Goal: Register for event/course

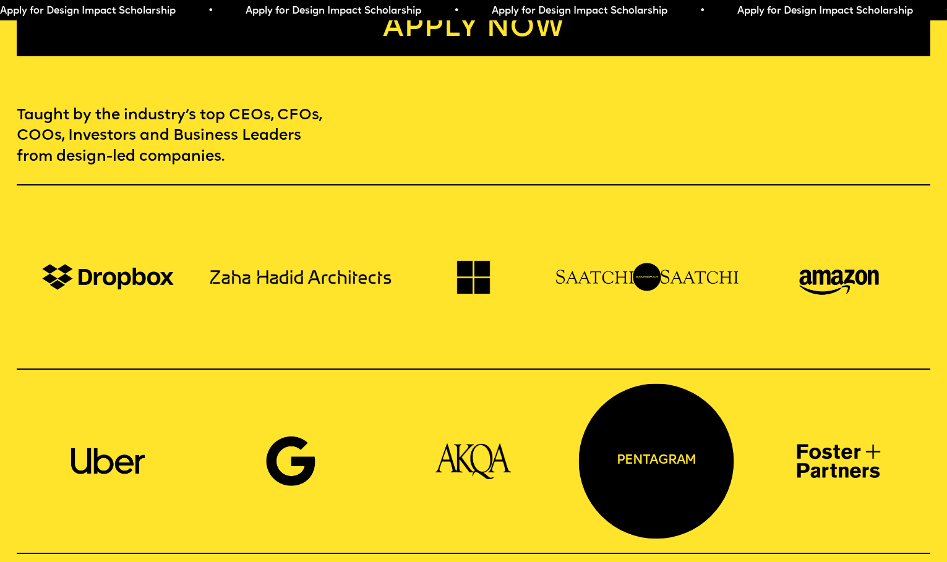
scroll to position [747, 0]
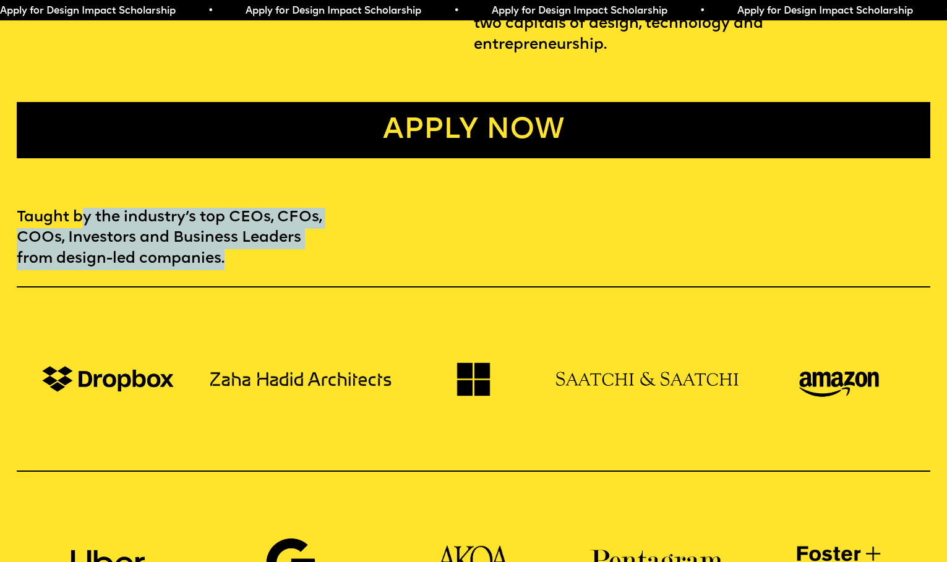
drag, startPoint x: 80, startPoint y: 202, endPoint x: 298, endPoint y: 253, distance: 223.6
click at [298, 253] on p "Taught by the industry’s top CEOs, CFOs, COOs, Investors and Business Leaders f…" at bounding box center [173, 239] width 312 height 62
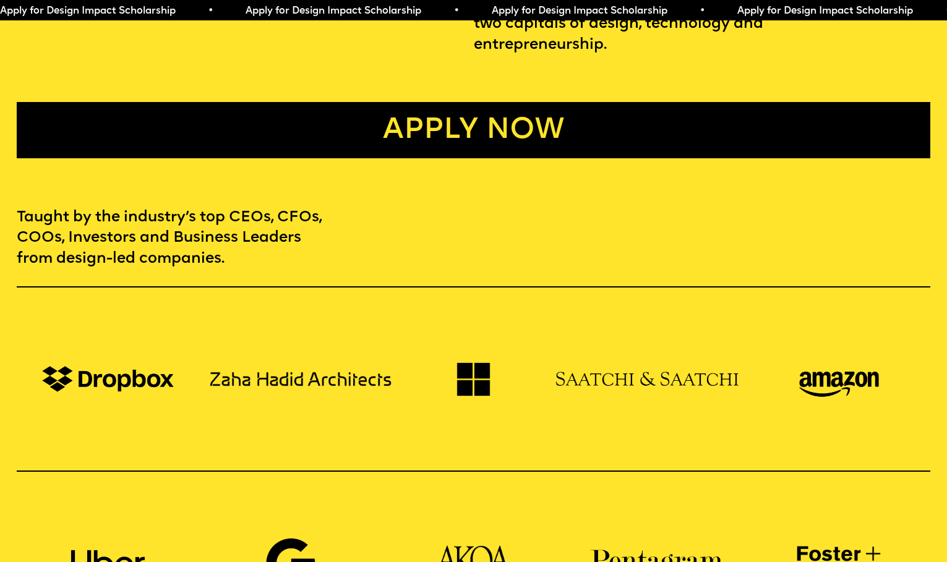
click at [299, 254] on p "Taught by the industry’s top CEOs, CFOs, COOs, Investors and Business Leaders f…" at bounding box center [173, 239] width 312 height 62
click at [504, 123] on link "Apply now" at bounding box center [474, 130] width 914 height 56
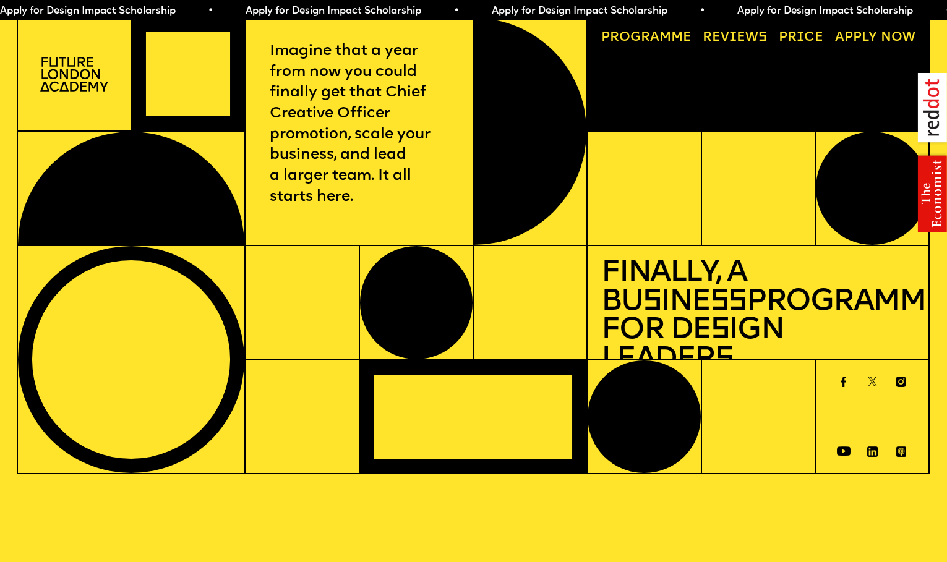
click at [815, 33] on link "Price" at bounding box center [802, 37] width 58 height 26
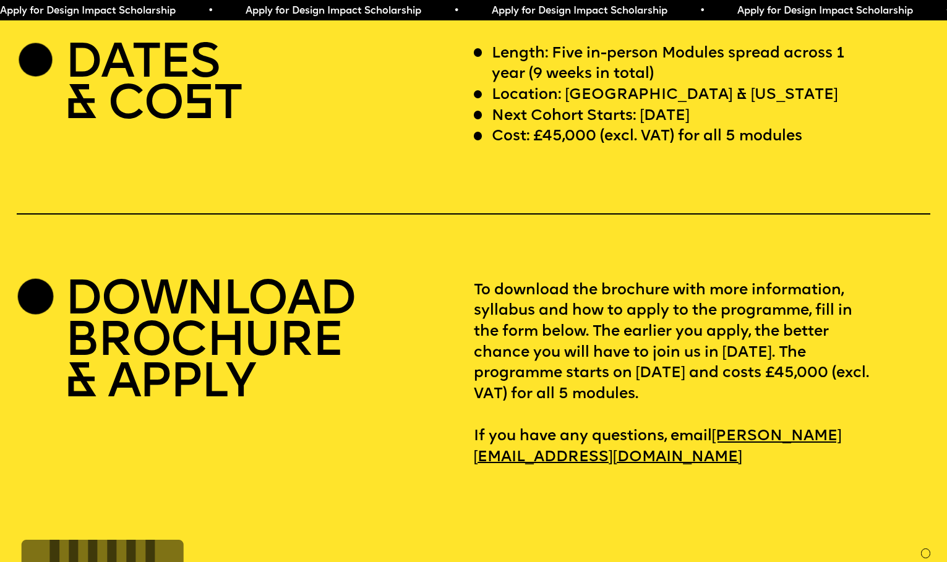
scroll to position [3933, 0]
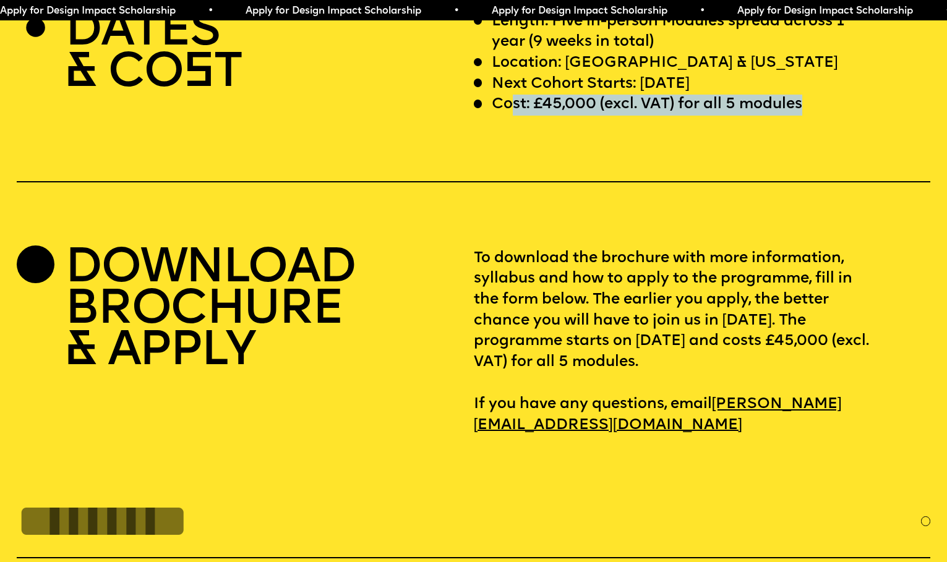
drag, startPoint x: 515, startPoint y: 143, endPoint x: 810, endPoint y: 149, distance: 295.2
click at [810, 116] on div "Cost: £45,000 (excl. VAT) for all 5 modules" at bounding box center [674, 105] width 400 height 21
click at [811, 116] on div "Cost: £45,000 (excl. VAT) for all 5 modules" at bounding box center [674, 105] width 400 height 21
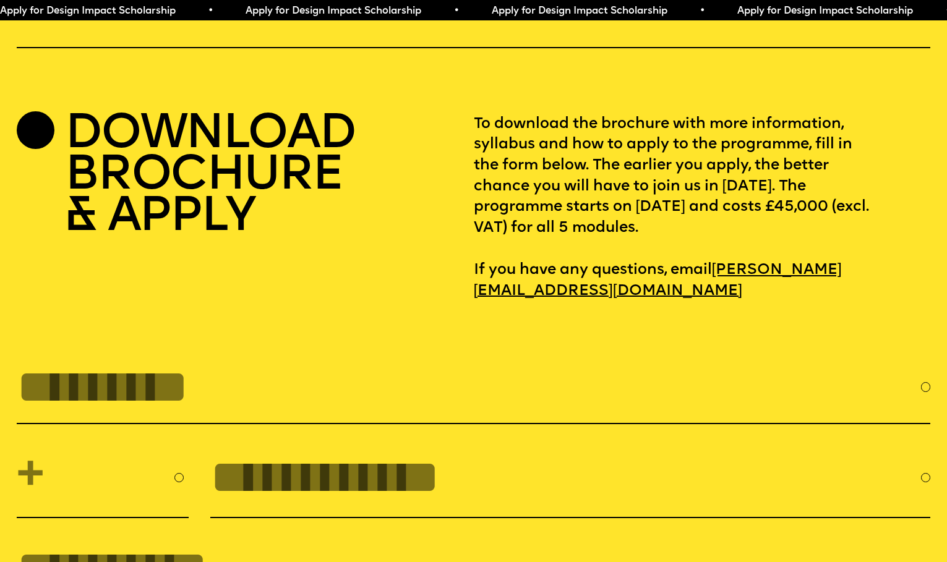
scroll to position [4103, 0]
